Goal: Contribute content: Add original content to the website for others to see

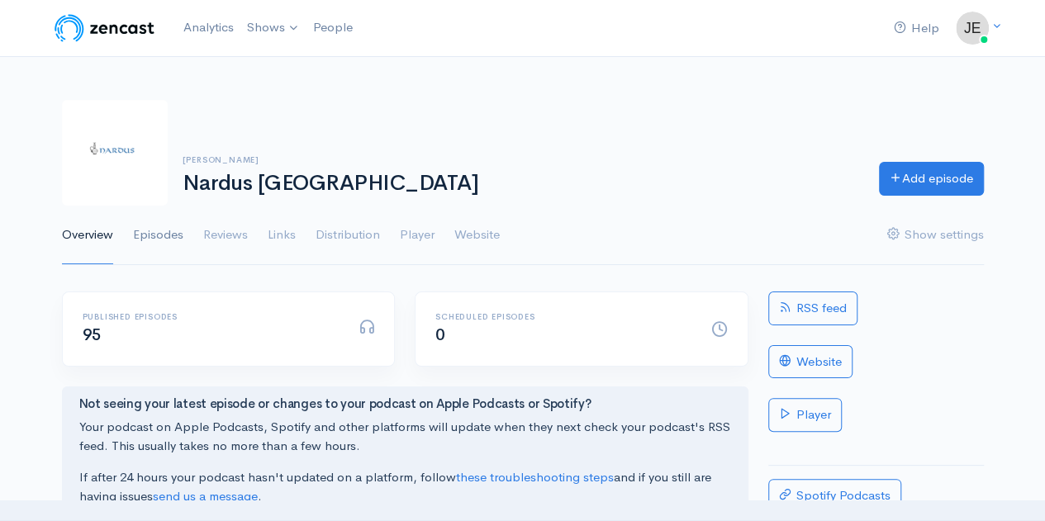
click at [164, 231] on link "Episodes" at bounding box center [158, 235] width 50 height 59
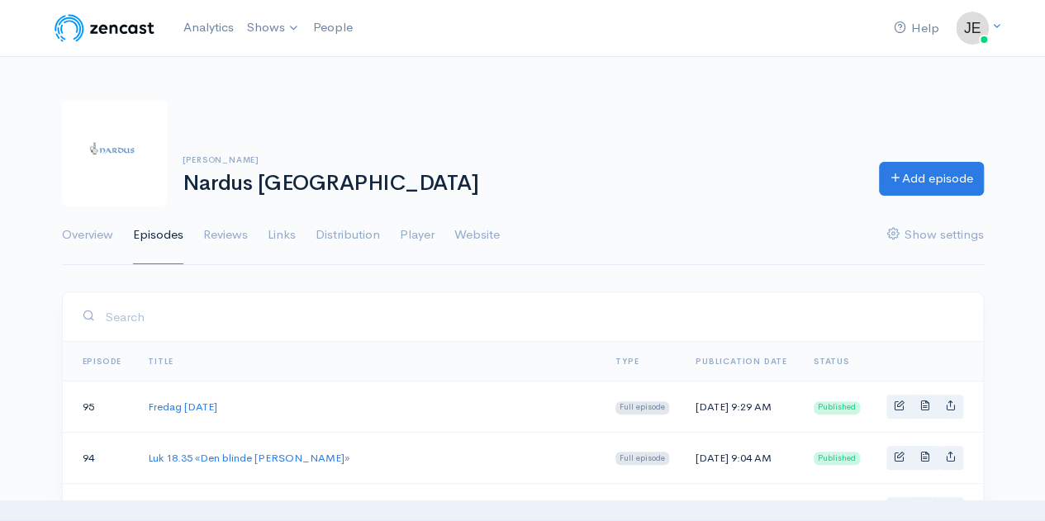
scroll to position [78, 0]
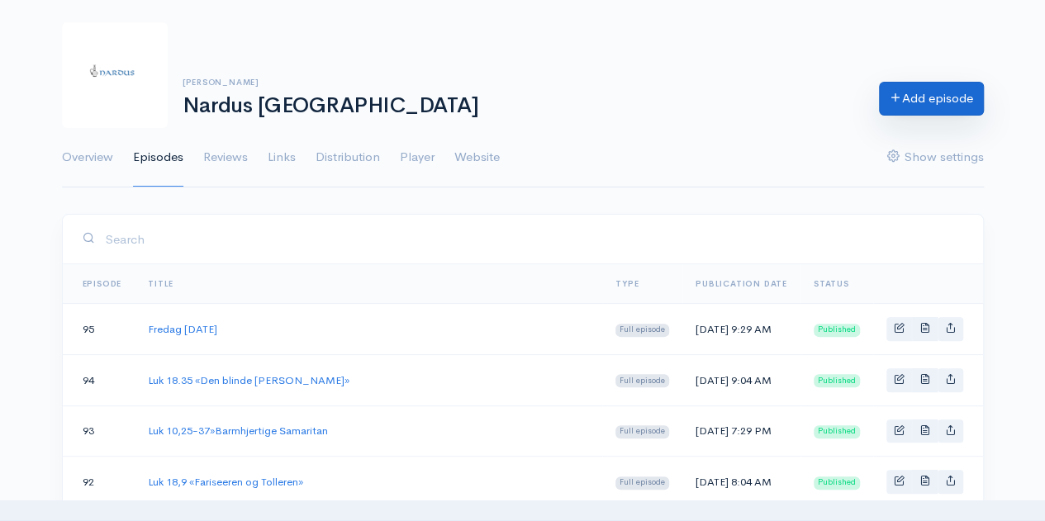
click at [895, 106] on link "Add episode" at bounding box center [931, 99] width 105 height 34
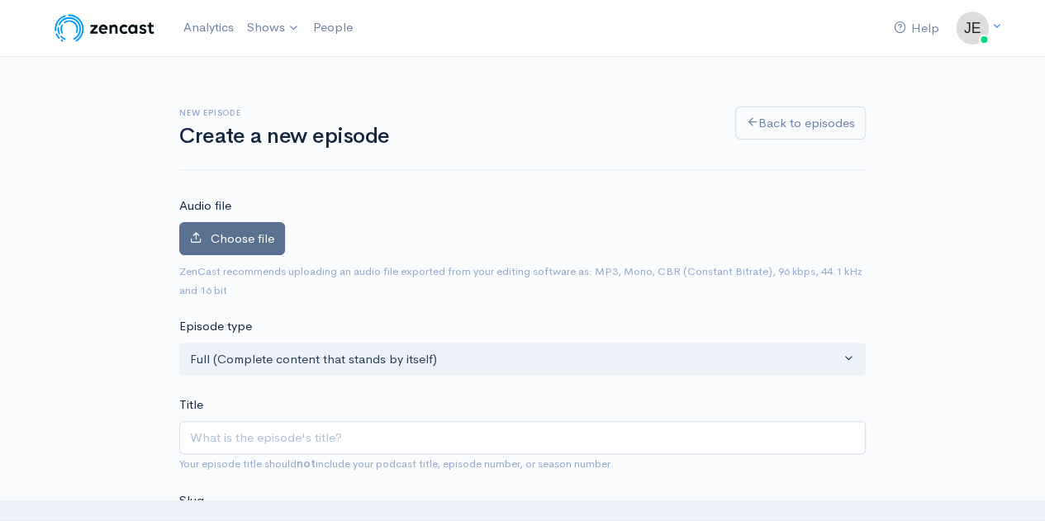
click at [200, 248] on label "Choose file" at bounding box center [232, 239] width 106 height 34
click at [0, 0] on input "Choose file" at bounding box center [0, 0] width 0 height 0
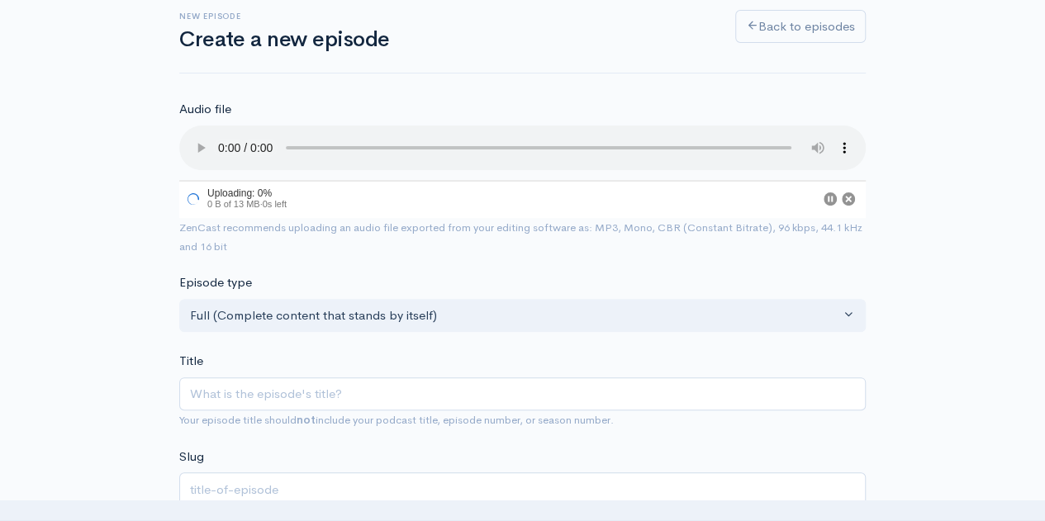
scroll to position [102, 0]
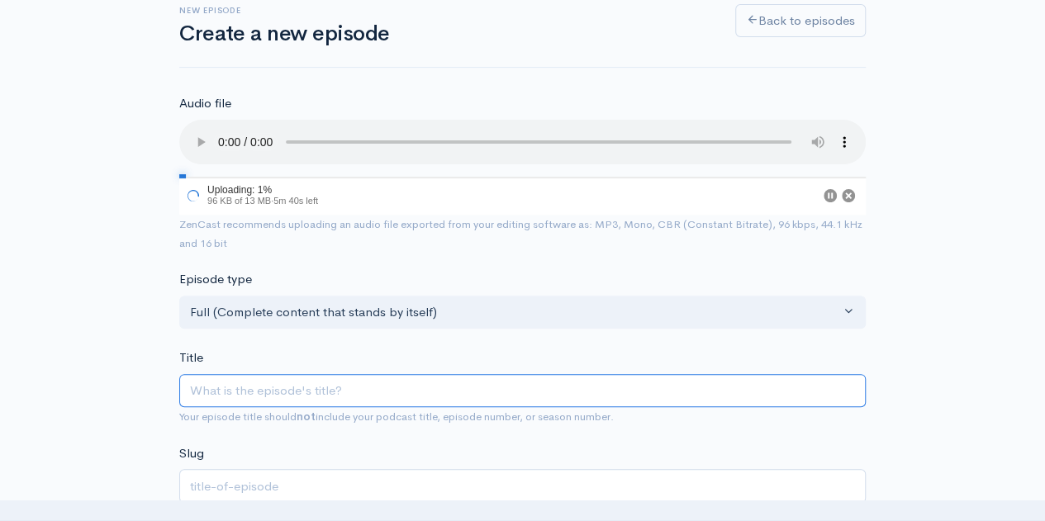
click at [236, 391] on input "Title" at bounding box center [522, 391] width 686 height 34
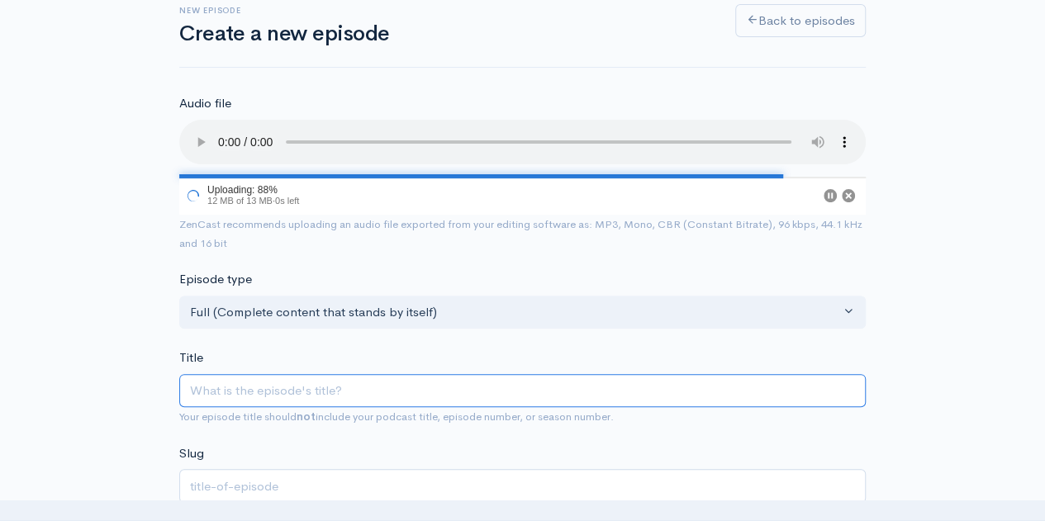
type input "F"
type input "f"
type input "Fr"
type input "fr"
type input "Fre"
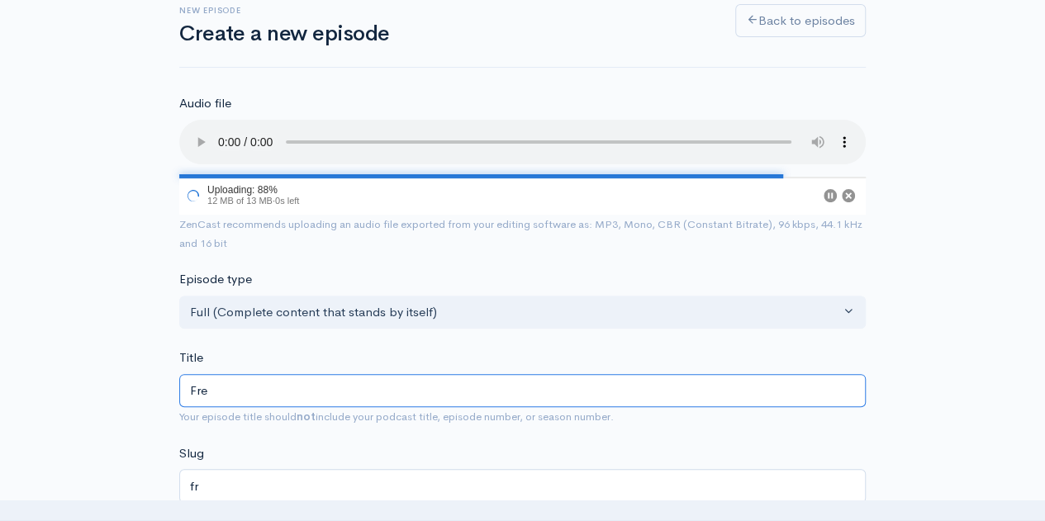
type input "fre"
type input "[PERSON_NAME]"
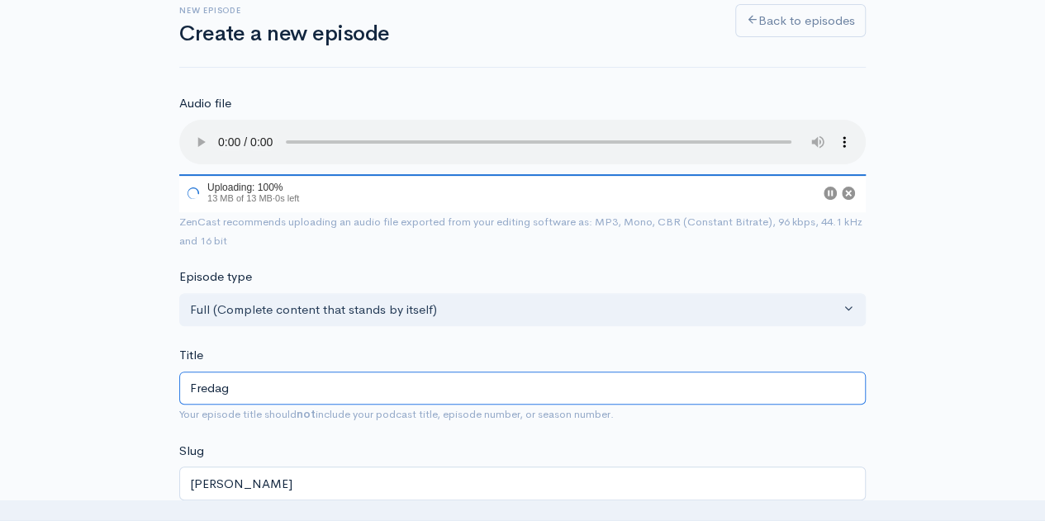
type input "Fredag"
type input "fredag"
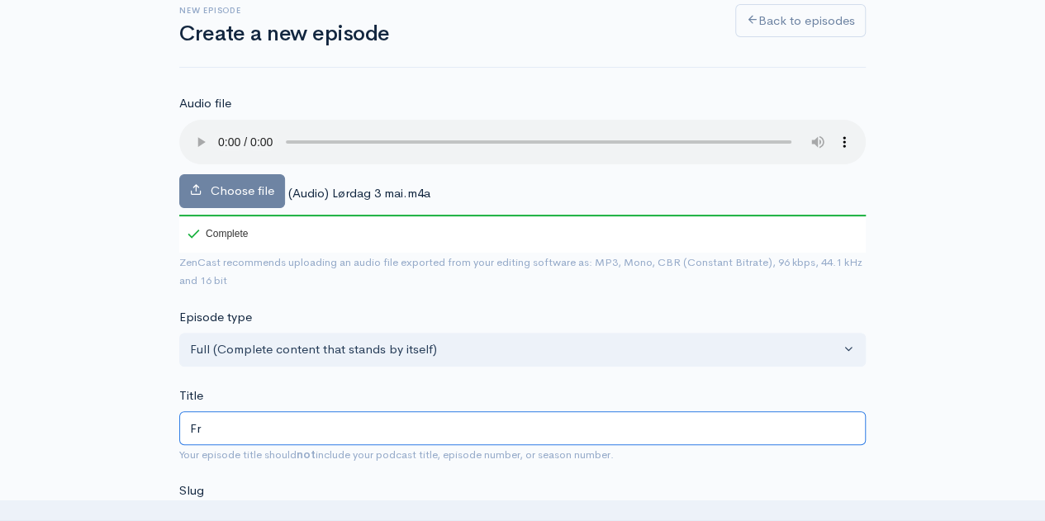
type input "F"
type input "L"
type input "l"
type input "Lø"
type input "lo"
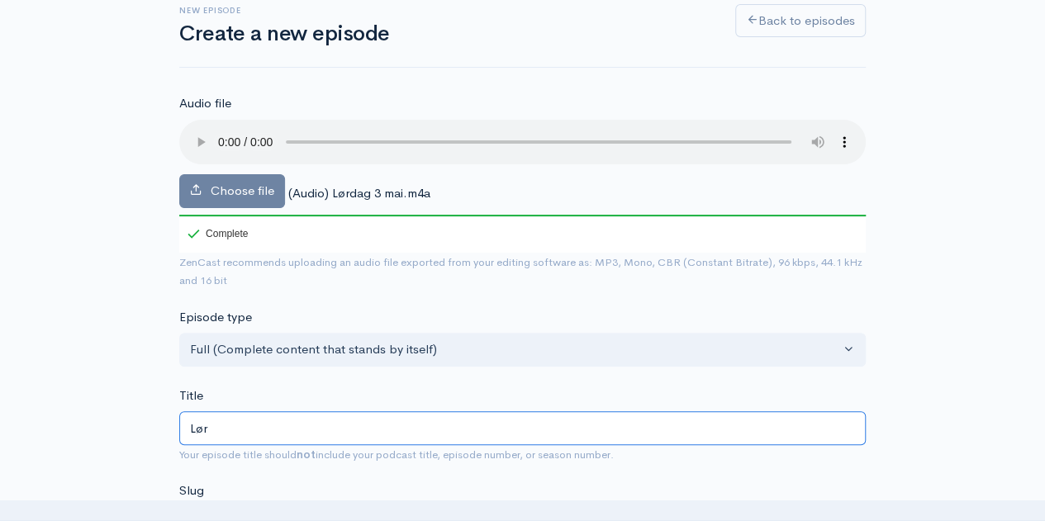
type input "Lørd"
type input "lord"
type input "Lørda"
type input "lorda"
type input "Lørdag"
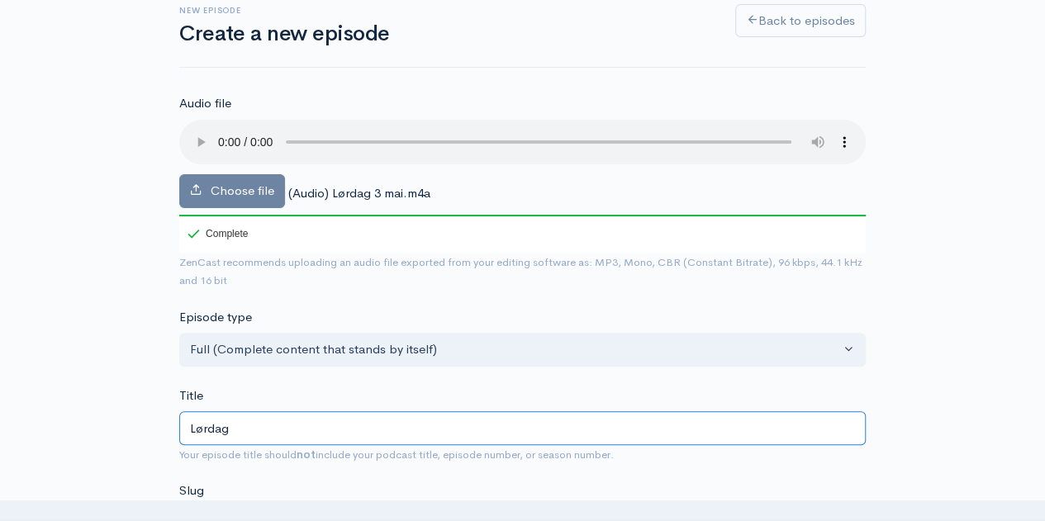
type input "lordag"
type input "Lørdag 3"
type input "lordag-3"
click at [271, 420] on input "Lørdag 3" at bounding box center [522, 428] width 686 height 34
type input "Lørdag 3 M"
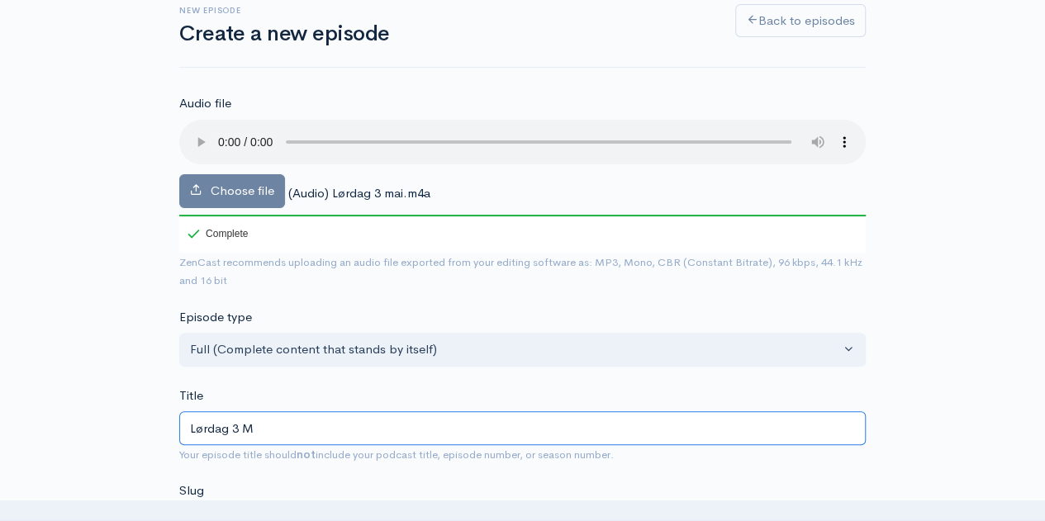
type input "lordag-3-m"
type input "Lørdag 3 Ma"
type input "lordag-3-ma"
type input "Lørdag 3 Mai"
type input "lordag-3-mai"
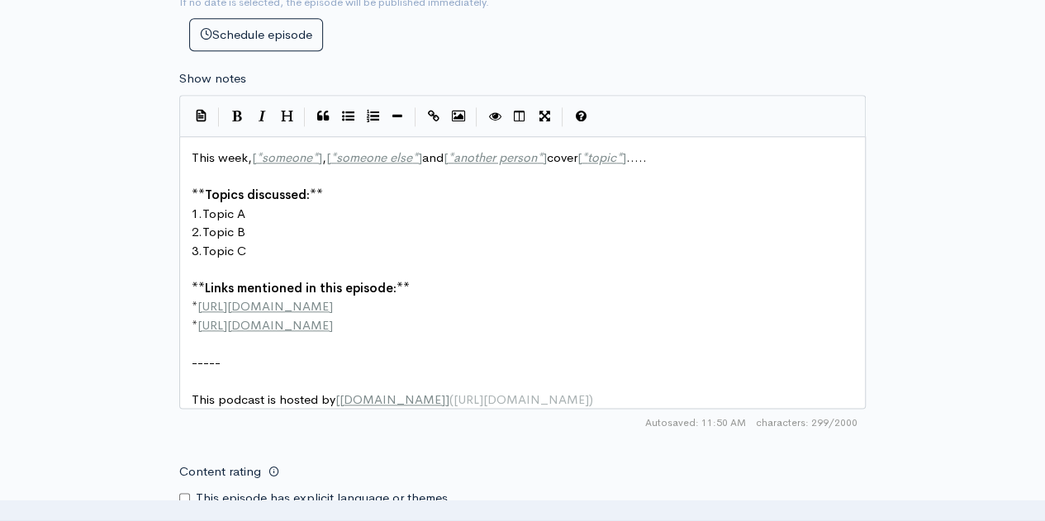
scroll to position [834, 0]
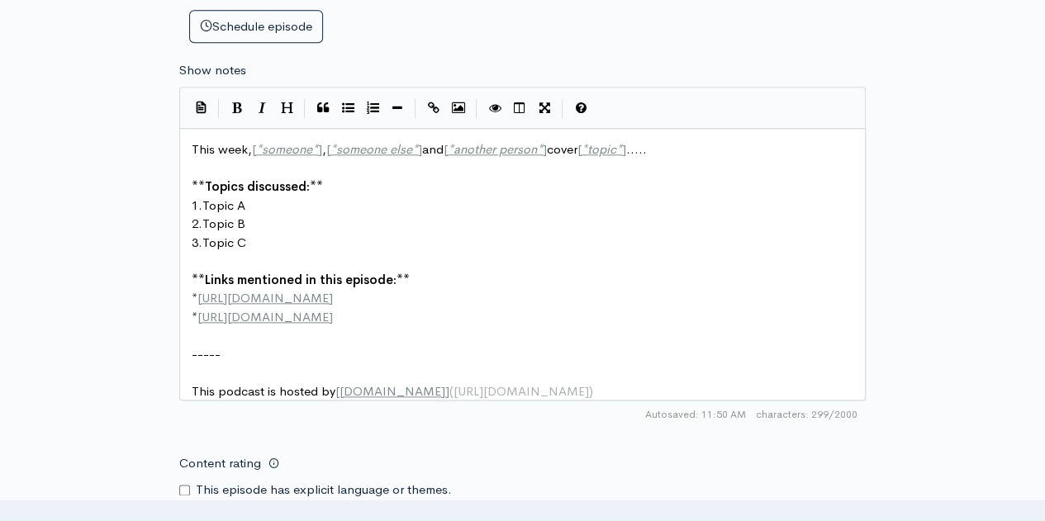
type input "Lørdag 3 Mai"
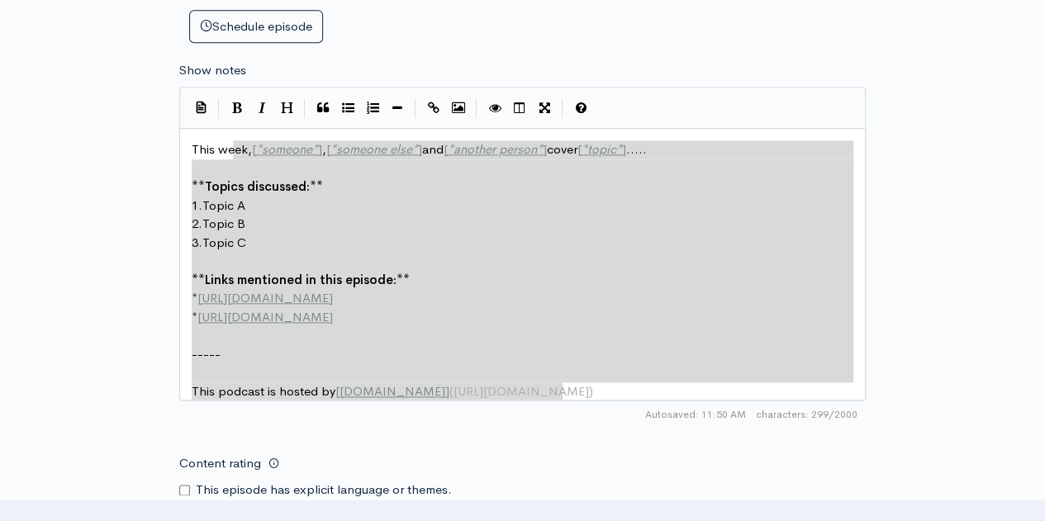
type textarea "ek, [*someone*], [*someone else*] and [*another person*] cover [*topic*]..... *…"
drag, startPoint x: 583, startPoint y: 379, endPoint x: 230, endPoint y: 141, distance: 426.1
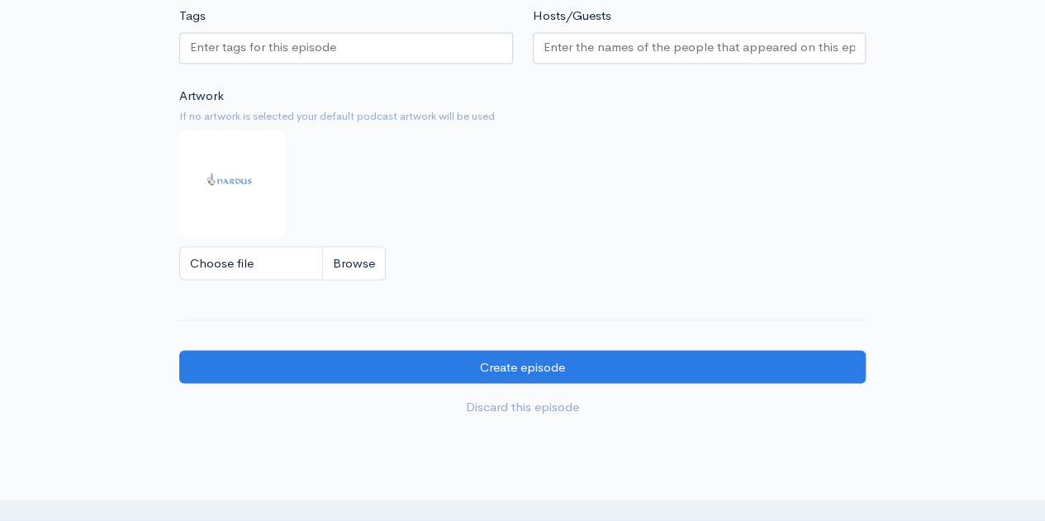
scroll to position [1341, 0]
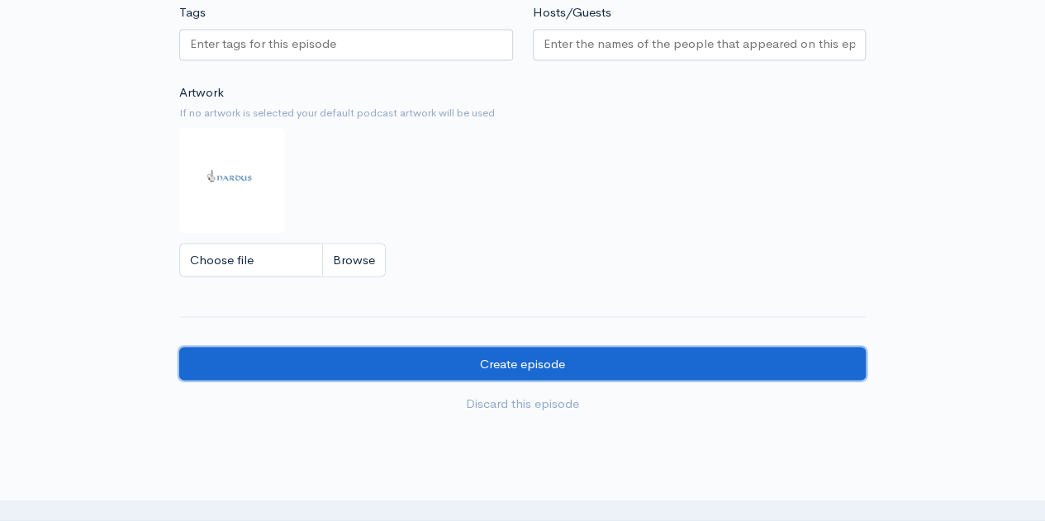
click at [517, 356] on input "Create episode" at bounding box center [522, 364] width 686 height 34
